Goal: Information Seeking & Learning: Learn about a topic

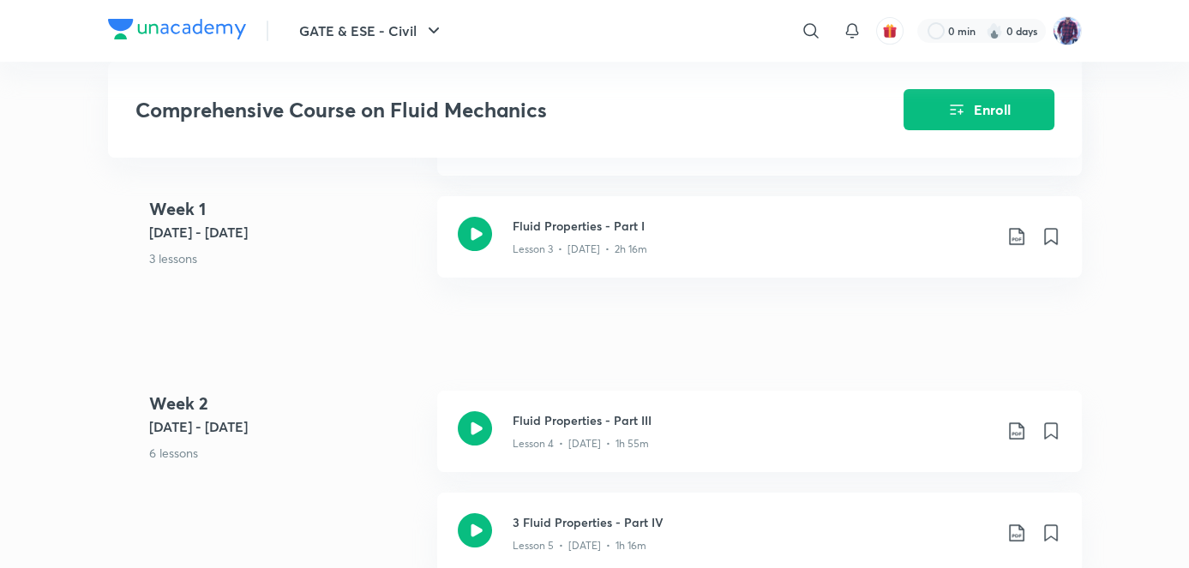
scroll to position [1104, 0]
click at [549, 446] on p "Lesson 4 • [DATE] • 1h 55m" at bounding box center [581, 441] width 136 height 15
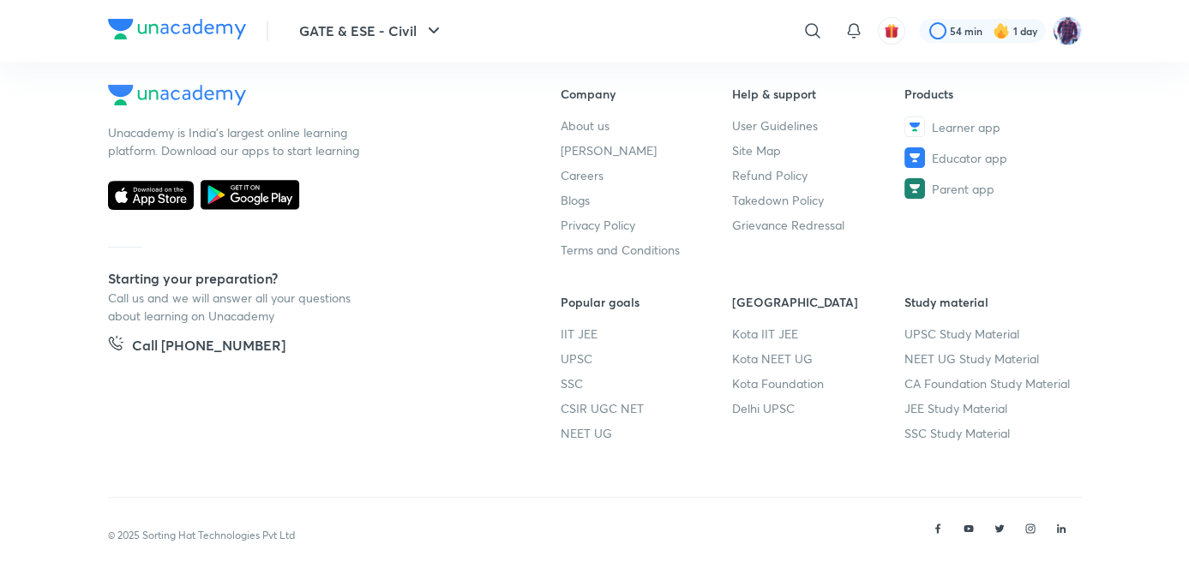
scroll to position [953, 0]
